Goal: Task Accomplishment & Management: Use online tool/utility

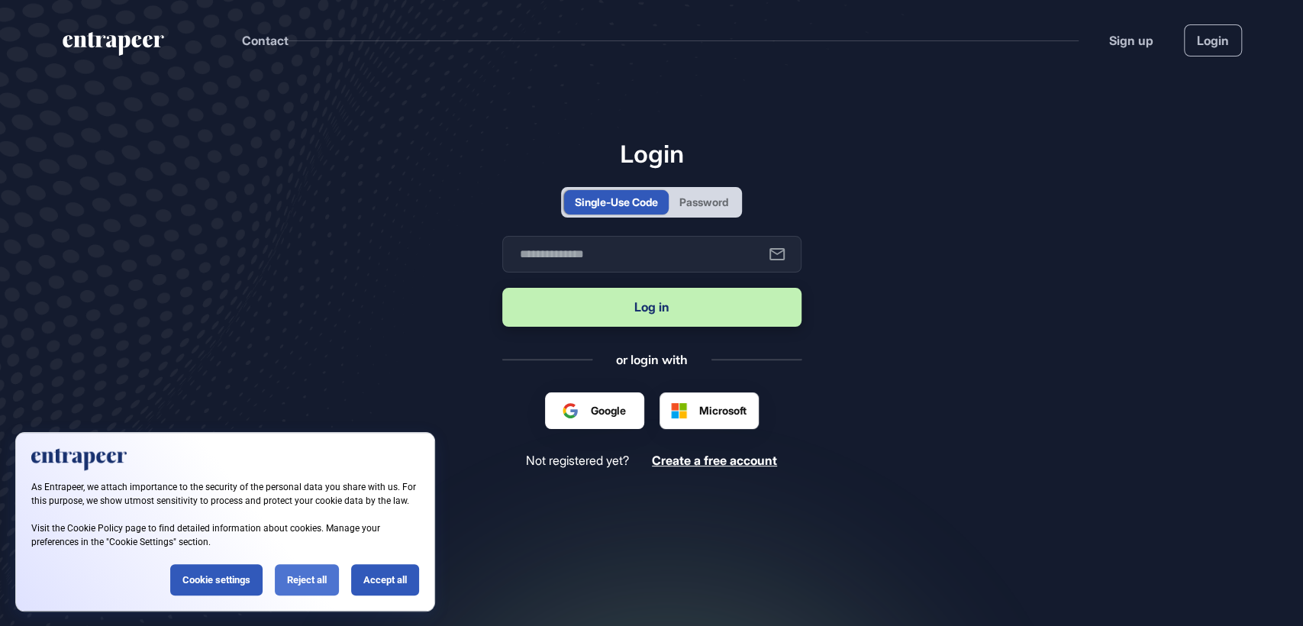
click at [313, 582] on div "Reject all" at bounding box center [307, 579] width 64 height 31
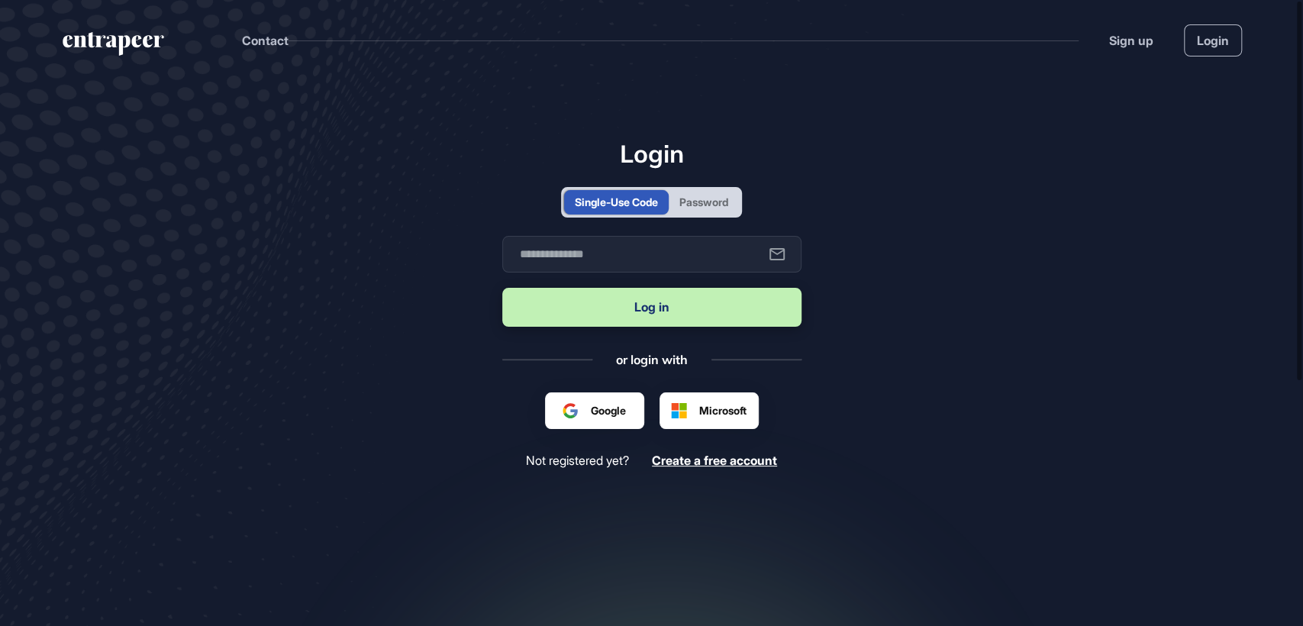
click at [674, 210] on div "Password" at bounding box center [704, 202] width 70 height 24
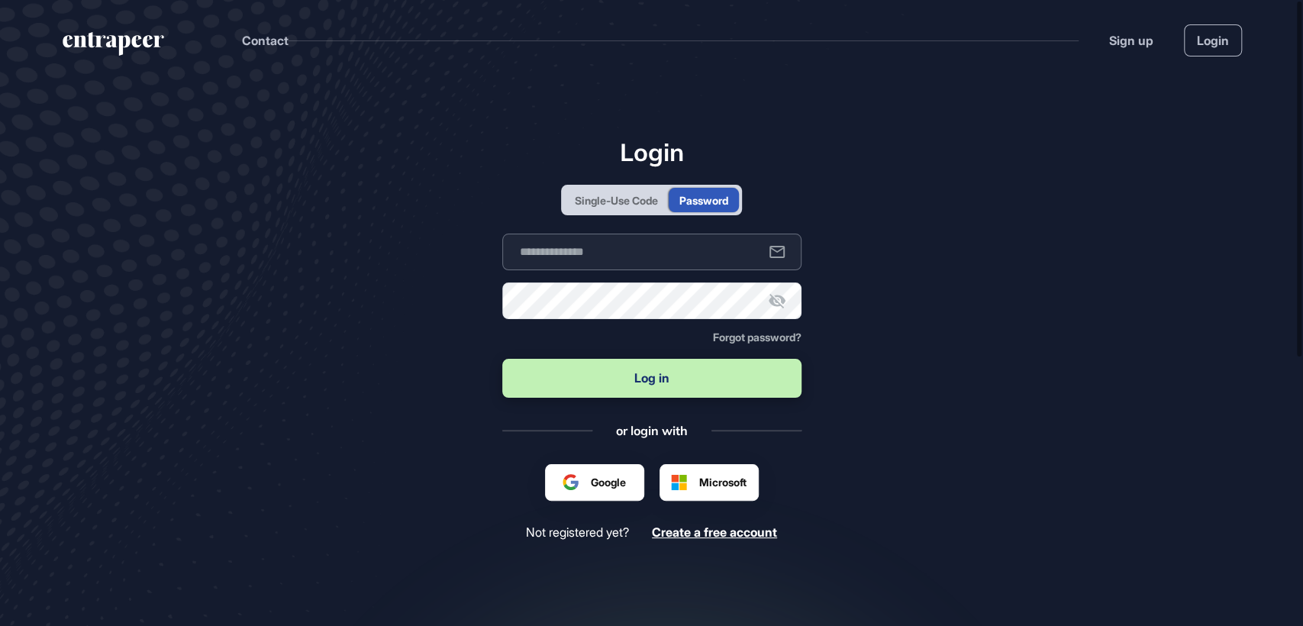
type input "**********"
click at [627, 375] on button "Log in" at bounding box center [651, 378] width 299 height 39
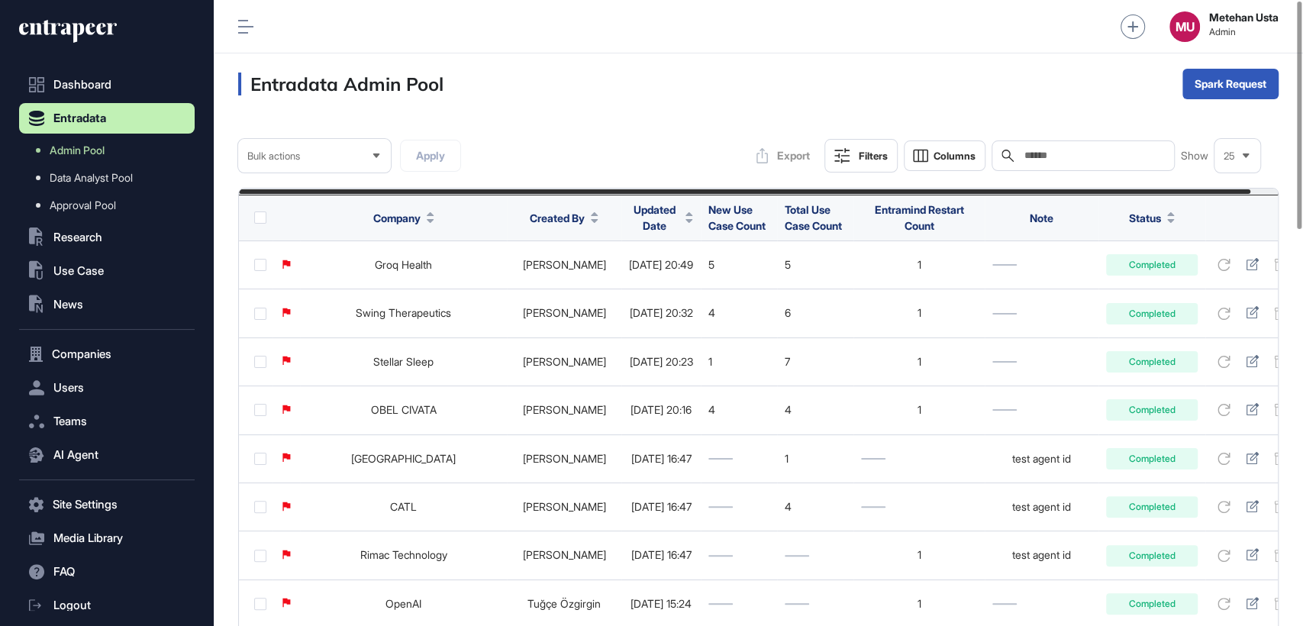
click at [629, 221] on span "Updated Date" at bounding box center [654, 217] width 50 height 32
click at [865, 146] on button "Filters" at bounding box center [860, 156] width 73 height 34
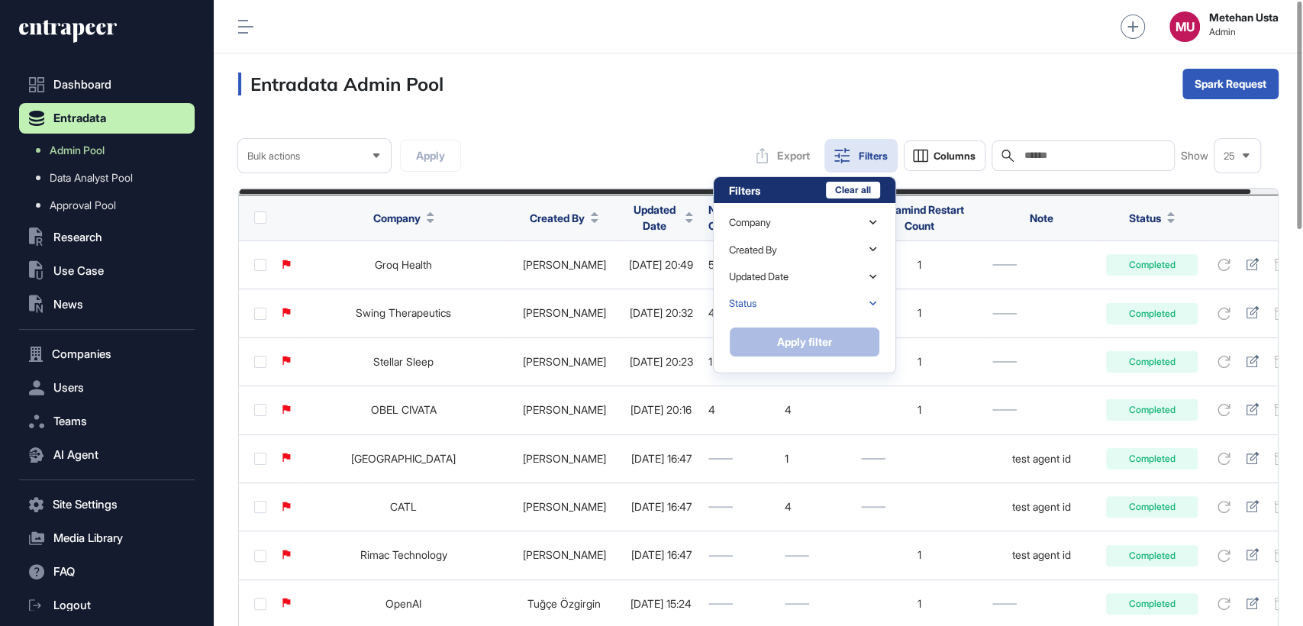
click at [795, 305] on div "Status" at bounding box center [804, 303] width 151 height 27
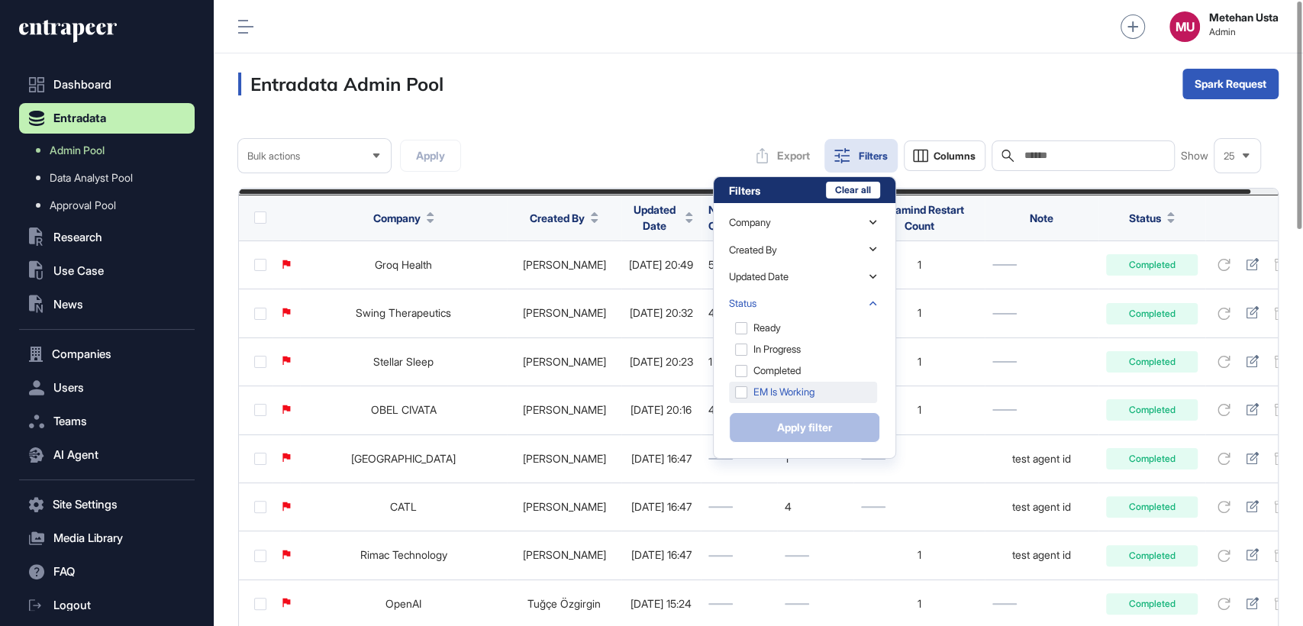
click at [781, 397] on div "EM is Working" at bounding box center [803, 392] width 148 height 21
click at [806, 423] on button "Apply filter" at bounding box center [804, 427] width 151 height 31
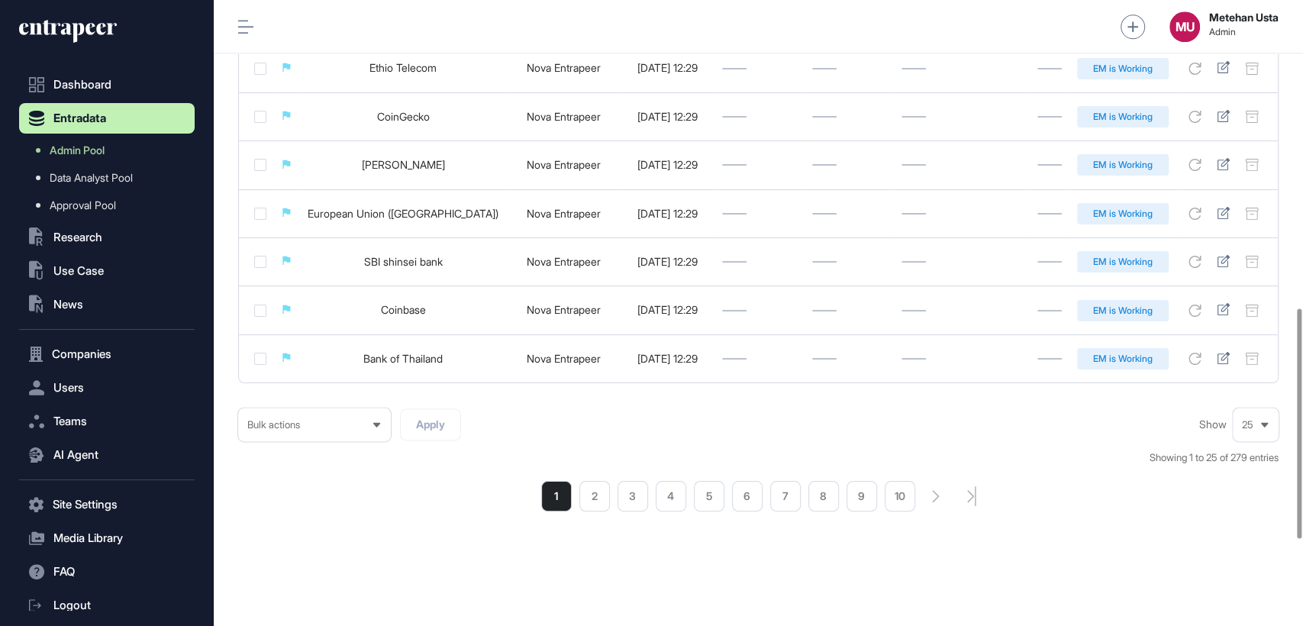
scroll to position [1072, 0]
click at [646, 498] on li "3" at bounding box center [632, 496] width 31 height 31
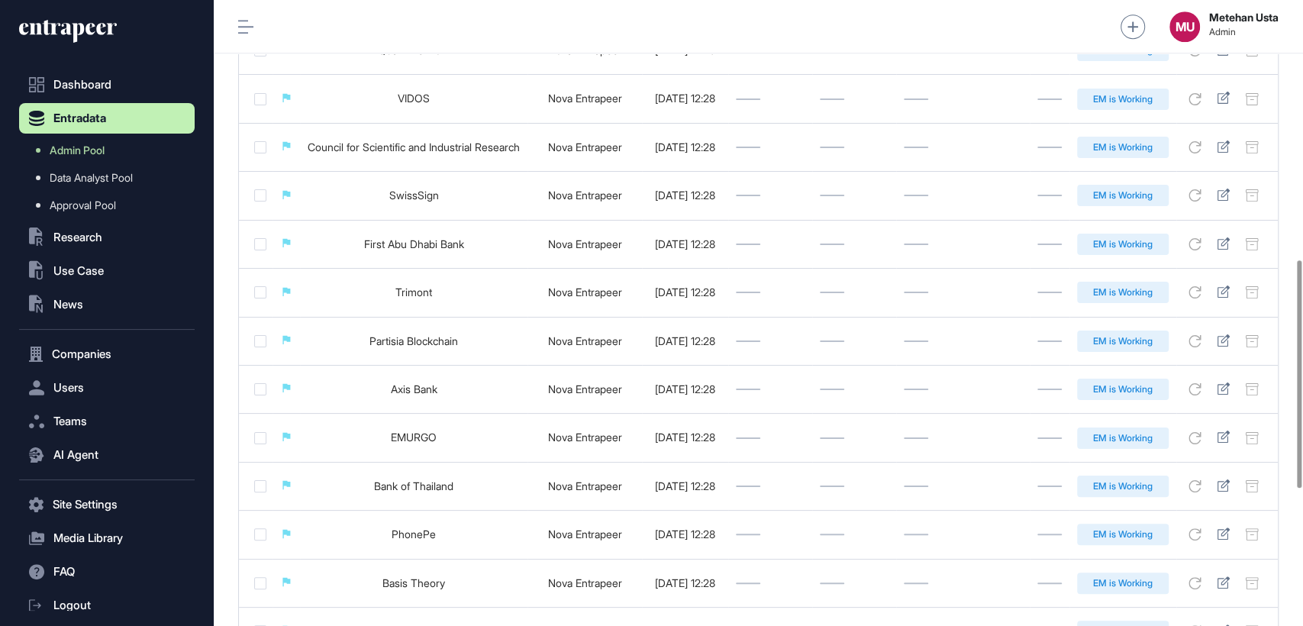
scroll to position [1087, 0]
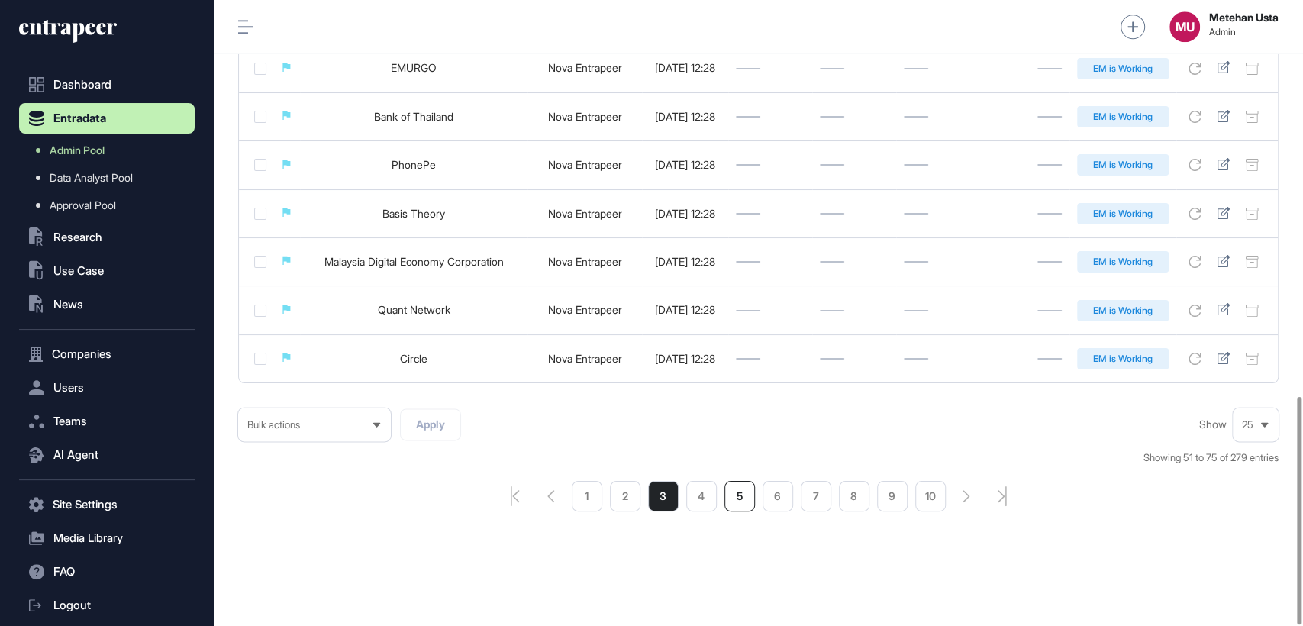
click at [740, 494] on li "5" at bounding box center [739, 496] width 31 height 31
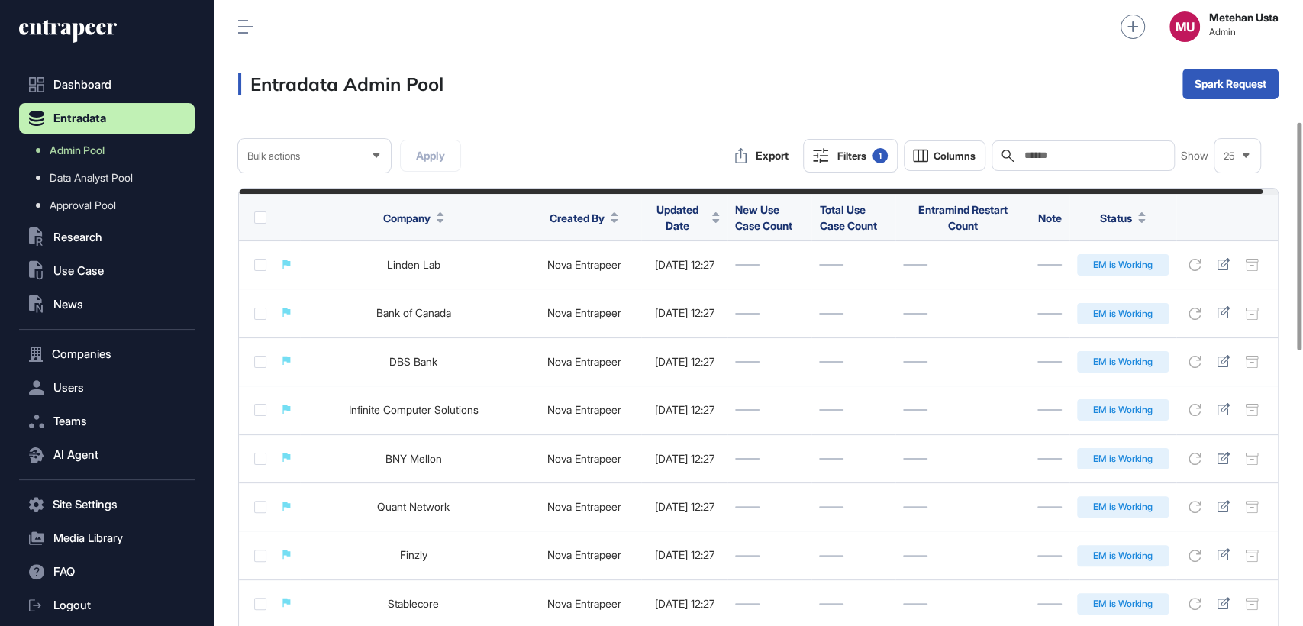
scroll to position [1087, 0]
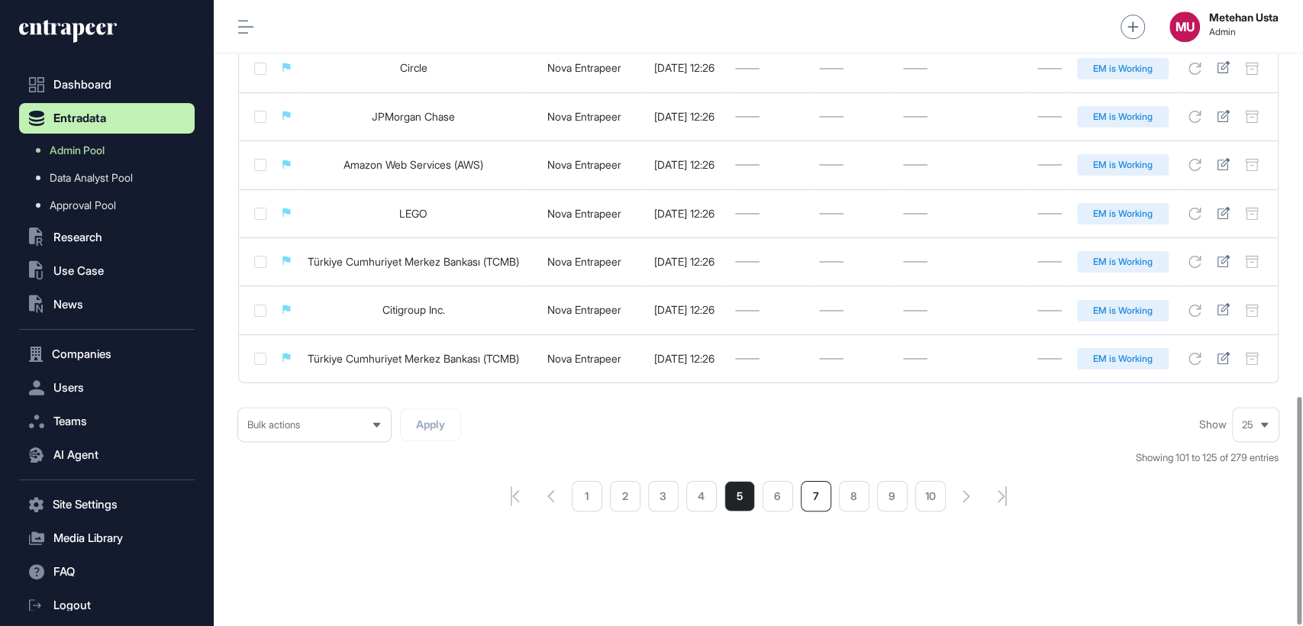
click at [821, 488] on li "7" at bounding box center [816, 496] width 31 height 31
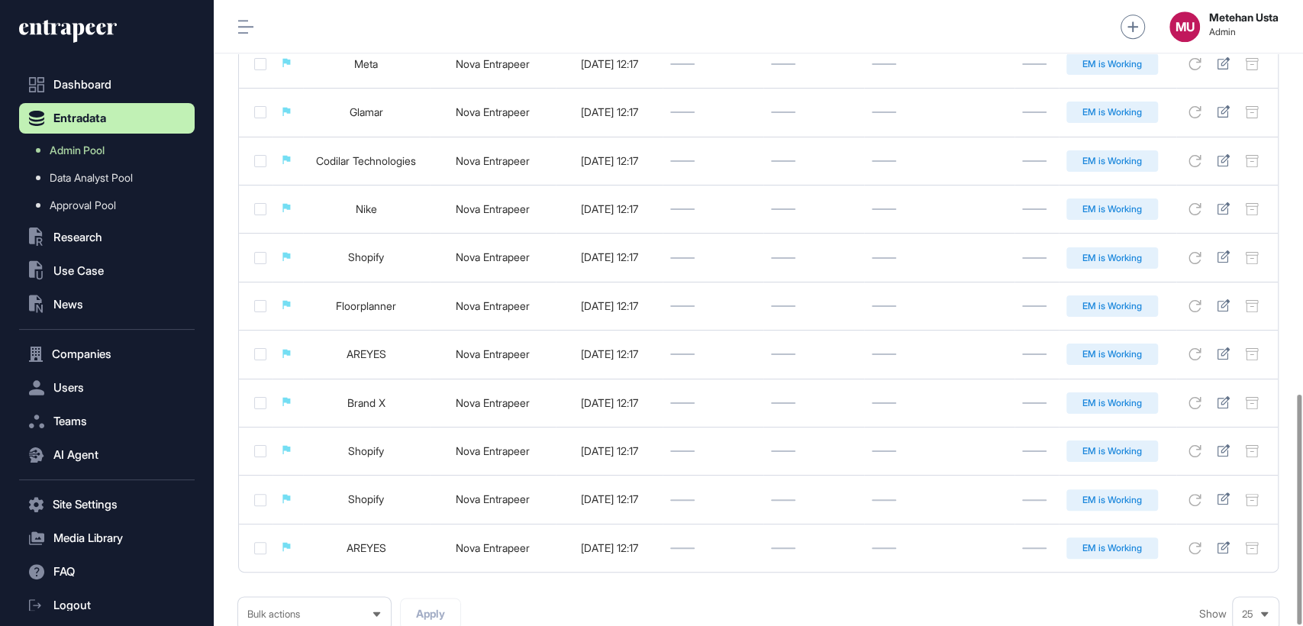
scroll to position [1072, 0]
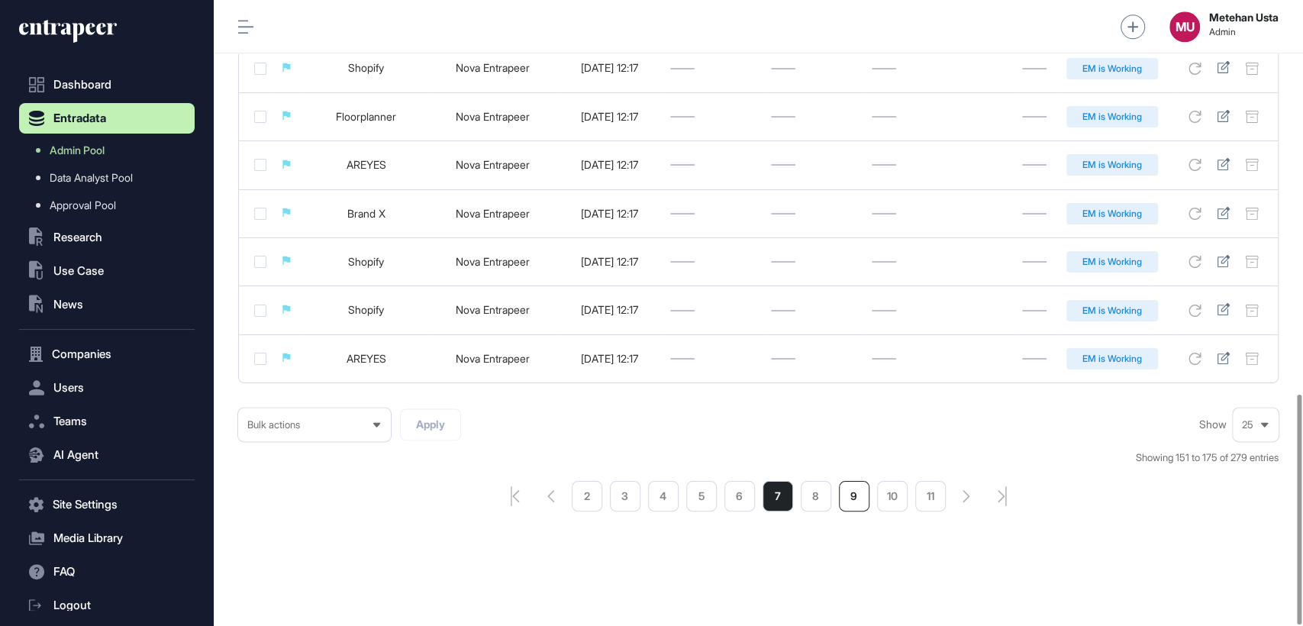
click at [859, 498] on li "9" at bounding box center [854, 496] width 31 height 31
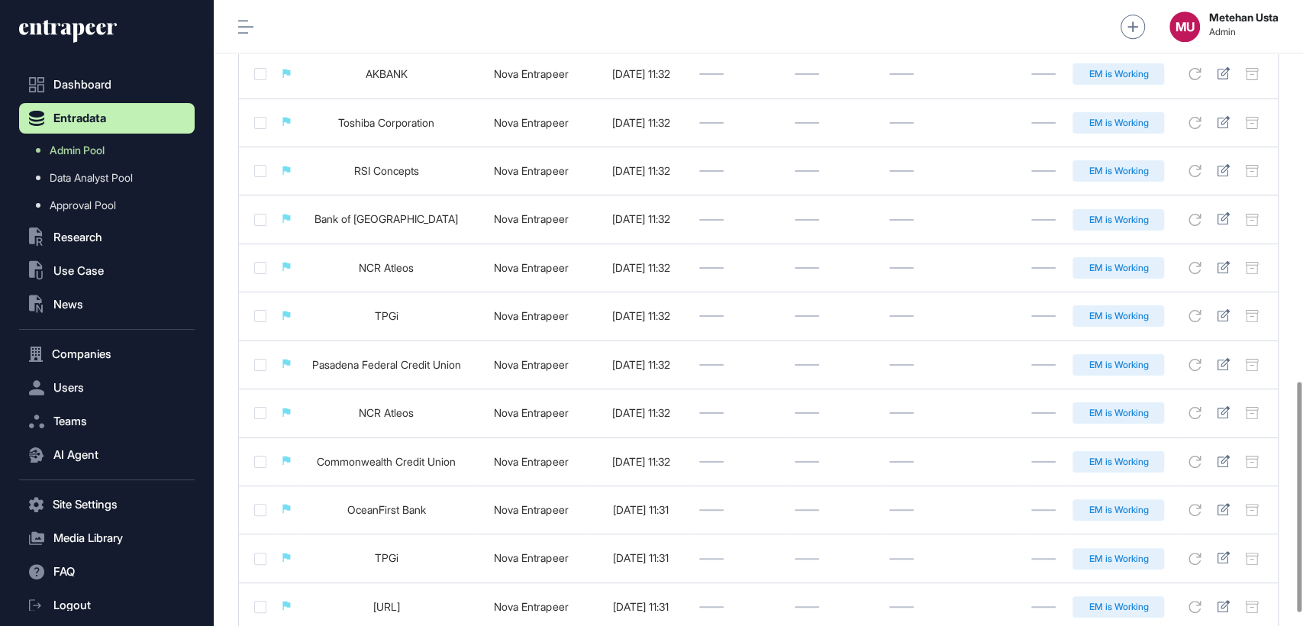
scroll to position [1072, 0]
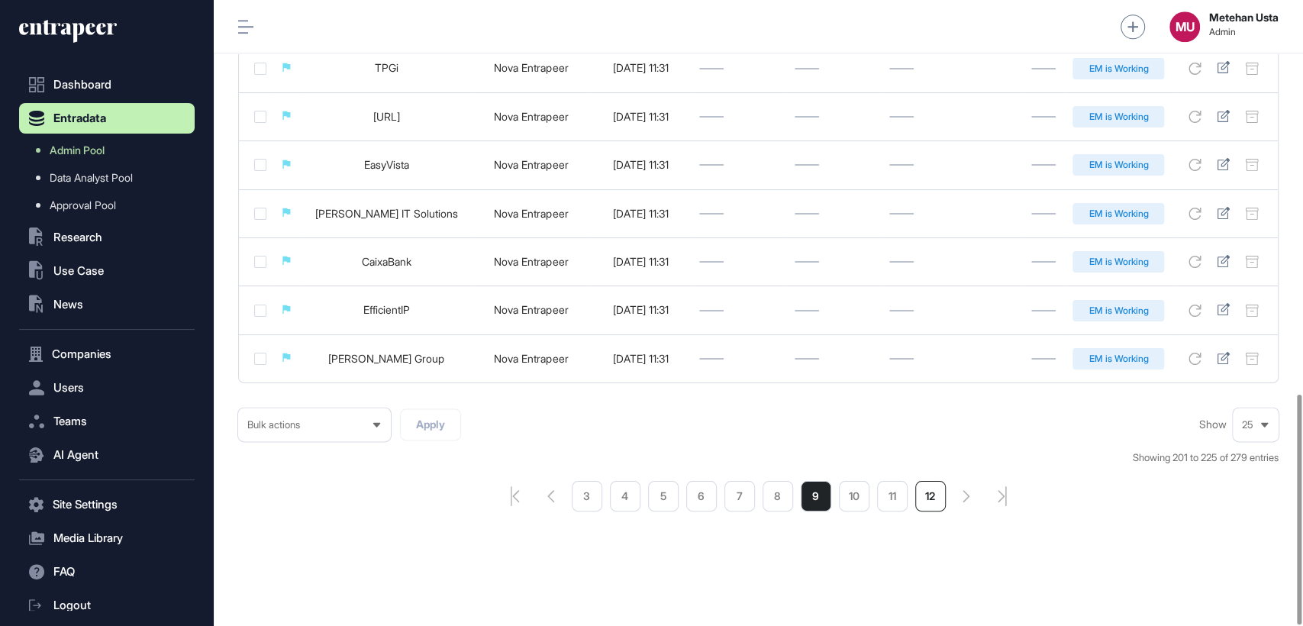
click at [925, 488] on li "12" at bounding box center [930, 496] width 31 height 31
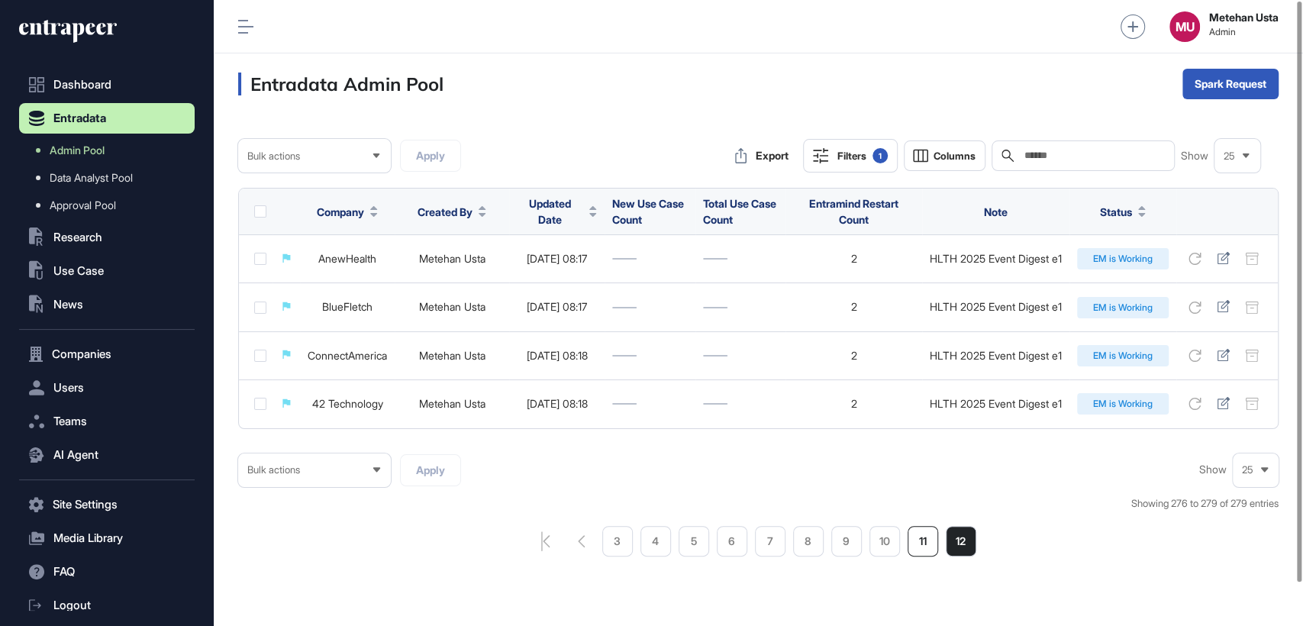
click at [917, 538] on li "11" at bounding box center [922, 541] width 31 height 31
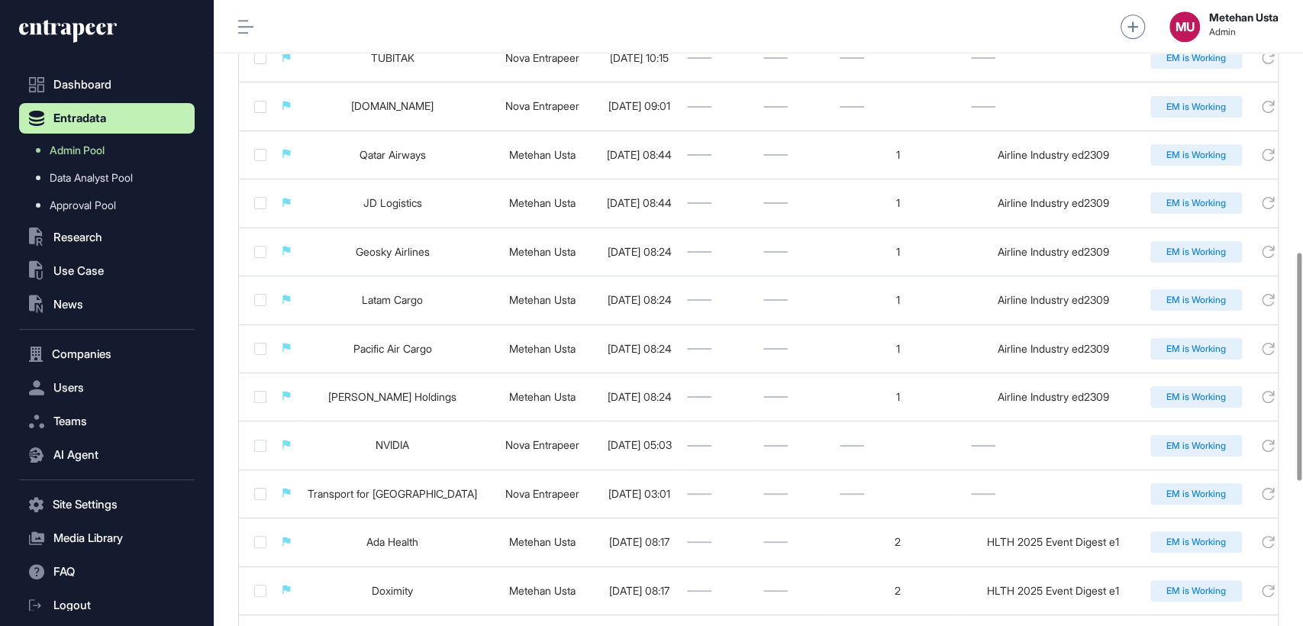
scroll to position [691, 0]
